Goal: Task Accomplishment & Management: Use online tool/utility

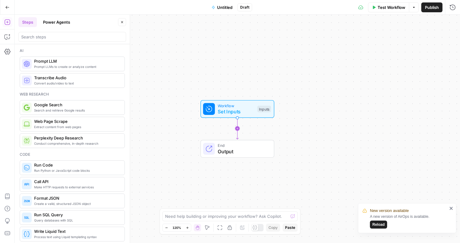
scroll to position [1140, 0]
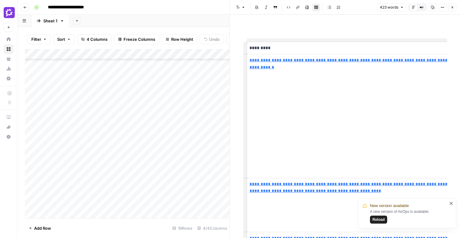
scroll to position [0, 42]
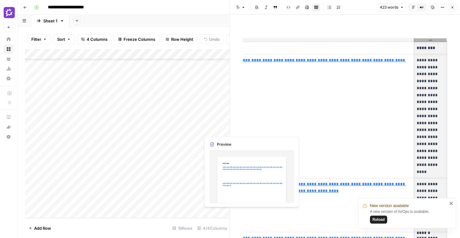
click at [210, 127] on div "Add Column" at bounding box center [127, 133] width 205 height 169
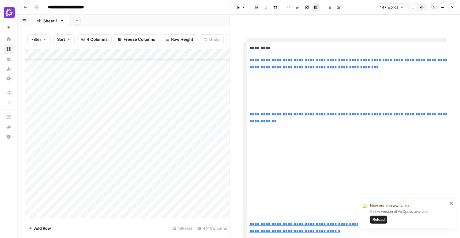
click at [419, 48] on p "*********" at bounding box center [351, 48] width 205 height 7
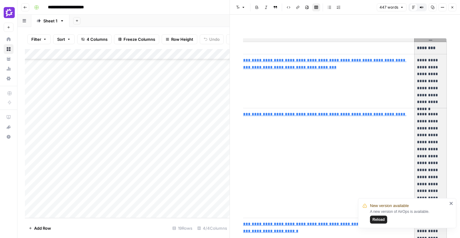
drag, startPoint x: 74, startPoint y: 141, endPoint x: 100, endPoint y: 141, distance: 25.8
click at [100, 141] on div "Add Column" at bounding box center [127, 133] width 205 height 169
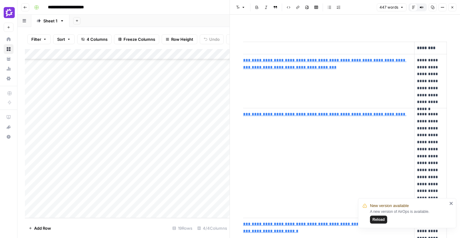
click at [269, 42] on th "*********" at bounding box center [310, 48] width 210 height 12
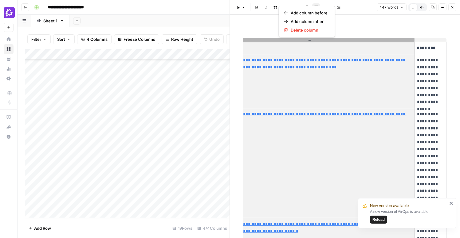
copy th
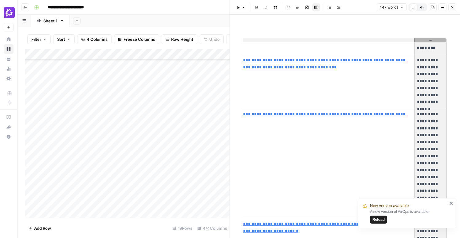
drag, startPoint x: 70, startPoint y: 153, endPoint x: 104, endPoint y: 152, distance: 33.2
click at [104, 152] on div "Add Column" at bounding box center [127, 133] width 205 height 169
drag, startPoint x: 56, startPoint y: 149, endPoint x: 103, endPoint y: 151, distance: 47.0
click at [103, 151] on div "Add Column" at bounding box center [127, 133] width 205 height 169
click at [207, 152] on div "Add Column" at bounding box center [127, 133] width 205 height 169
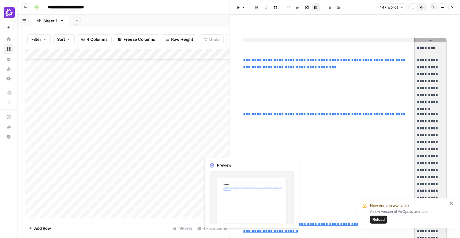
click at [207, 152] on div "Add Column" at bounding box center [127, 133] width 205 height 169
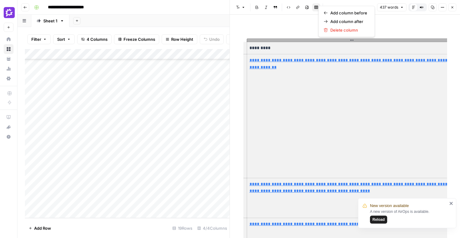
scroll to position [0, 42]
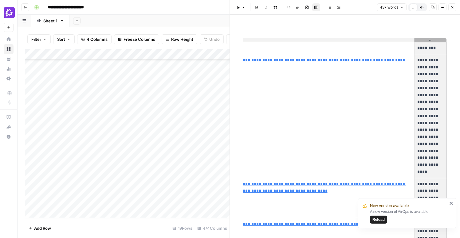
drag, startPoint x: 70, startPoint y: 164, endPoint x: 100, endPoint y: 163, distance: 29.5
click at [100, 163] on div "Add Column" at bounding box center [127, 133] width 205 height 169
click at [216, 163] on div "Add Column" at bounding box center [127, 133] width 205 height 169
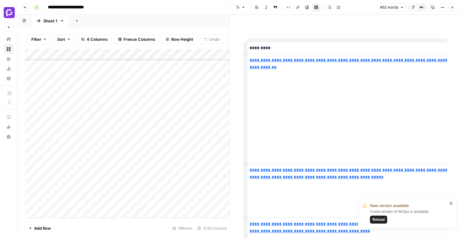
scroll to position [0, 45]
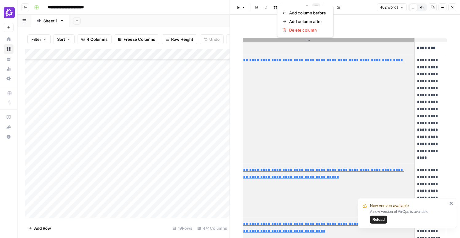
click at [432, 76] on p "**********" at bounding box center [430, 109] width 27 height 105
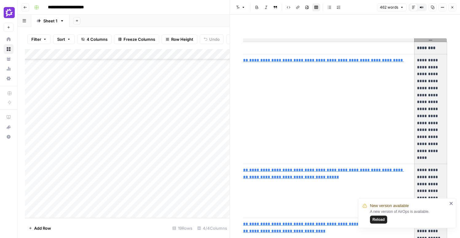
drag, startPoint x: 61, startPoint y: 172, endPoint x: 106, endPoint y: 172, distance: 45.5
click at [106, 172] on div "Add Column" at bounding box center [127, 133] width 205 height 169
click at [208, 171] on div "Add Column" at bounding box center [127, 133] width 205 height 169
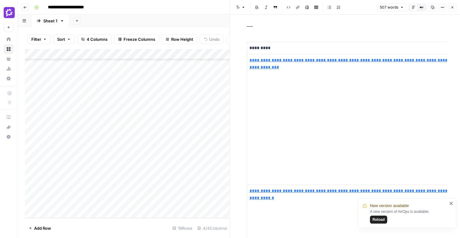
click at [287, 42] on th "*********" at bounding box center [352, 48] width 211 height 12
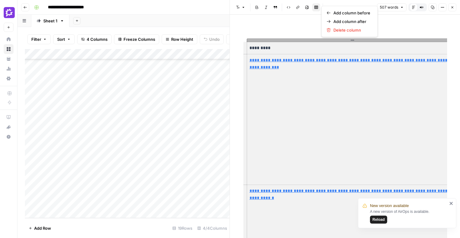
copy th
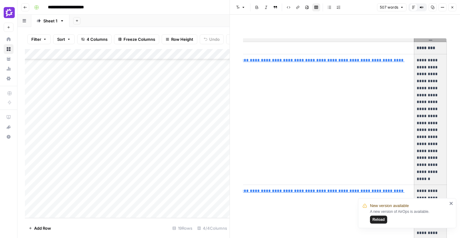
drag, startPoint x: 42, startPoint y: 183, endPoint x: 107, endPoint y: 183, distance: 64.8
click at [107, 183] on div "Add Column" at bounding box center [127, 133] width 205 height 169
click at [212, 182] on div "Add Column" at bounding box center [127, 133] width 205 height 169
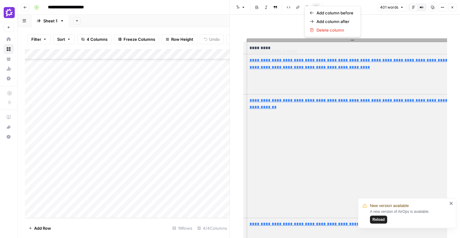
scroll to position [0, 43]
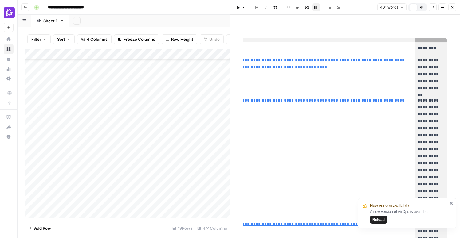
drag, startPoint x: 72, startPoint y: 194, endPoint x: 108, endPoint y: 195, distance: 36.0
click at [108, 195] on div "Add Column" at bounding box center [127, 133] width 205 height 169
click at [121, 64] on div "Add Column" at bounding box center [127, 133] width 205 height 169
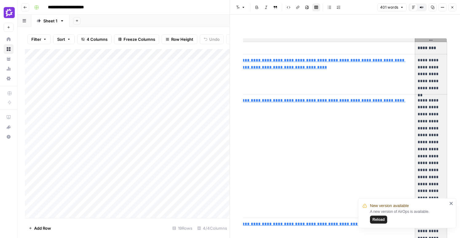
click at [121, 64] on div "Add Column" at bounding box center [127, 133] width 205 height 169
click at [121, 64] on textarea "**********" at bounding box center [148, 65] width 117 height 9
click at [210, 12] on div "**********" at bounding box center [243, 7] width 422 height 10
click at [451, 8] on icon "button" at bounding box center [452, 8] width 4 height 4
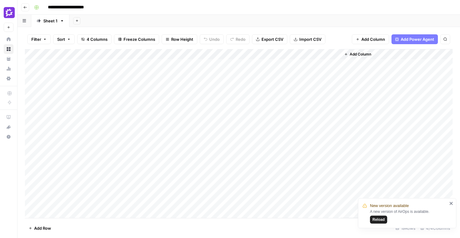
click at [188, 55] on div "Add Column" at bounding box center [239, 133] width 428 height 169
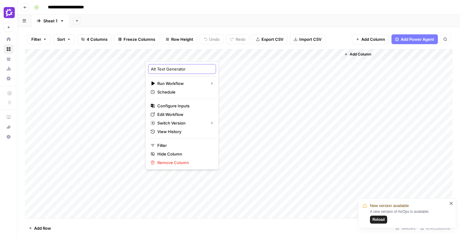
click at [174, 67] on input "Alt Text Generator" at bounding box center [182, 69] width 62 height 6
click at [173, 16] on div "Add Sheet" at bounding box center [264, 21] width 391 height 12
